Goal: Navigation & Orientation: Find specific page/section

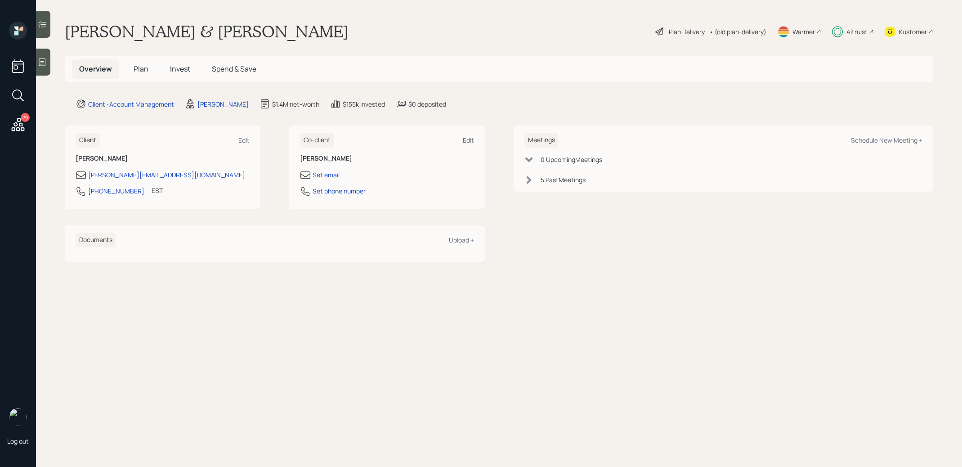
click at [181, 71] on span "Invest" at bounding box center [180, 69] width 20 height 10
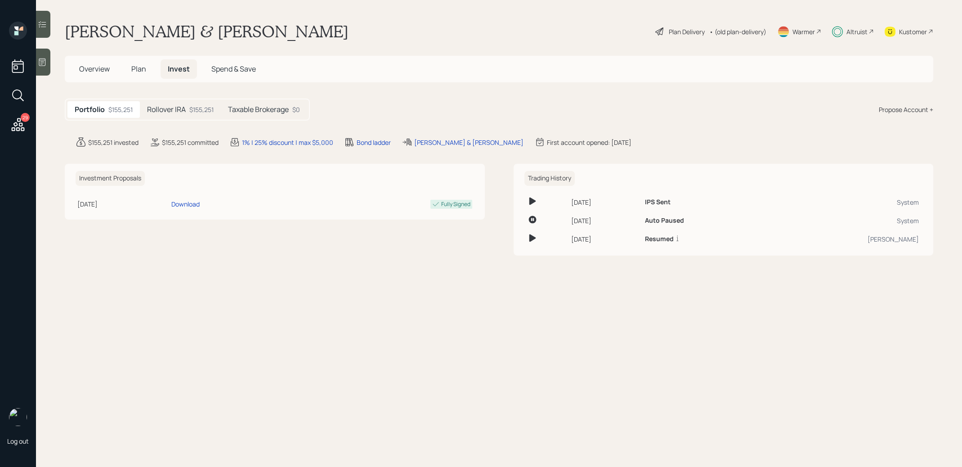
click at [175, 108] on h5 "Rollover IRA" at bounding box center [166, 109] width 39 height 9
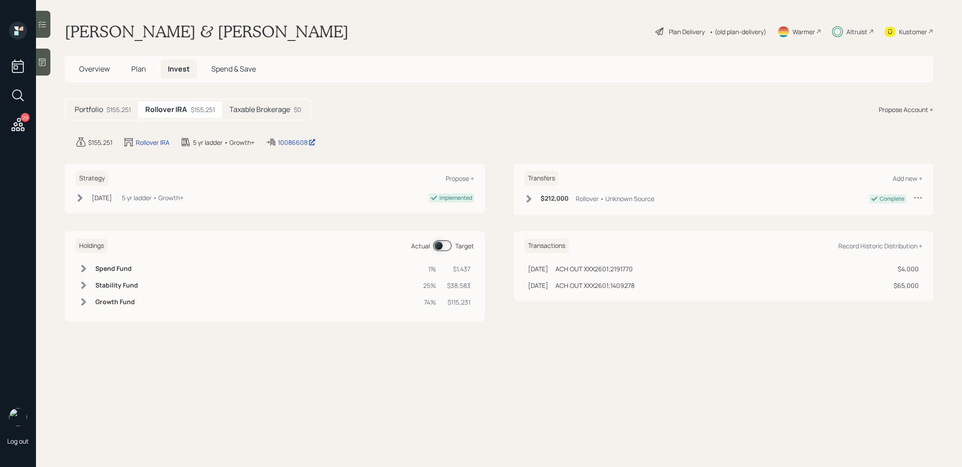
click at [140, 70] on span "Plan" at bounding box center [138, 69] width 15 height 10
